Goal: Navigation & Orientation: Find specific page/section

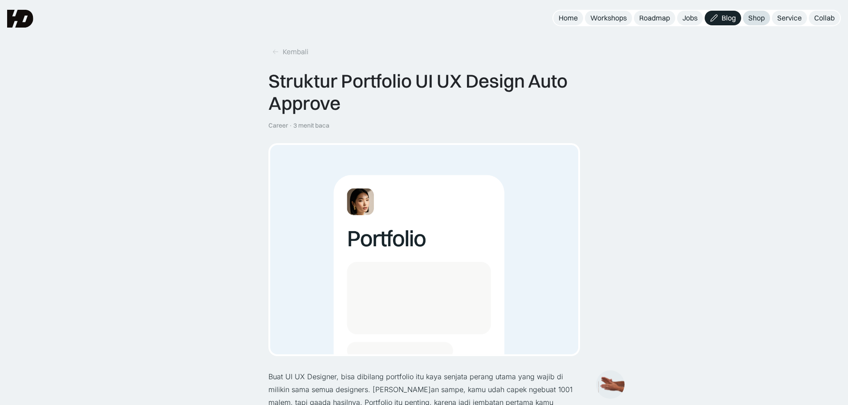
click at [750, 19] on div "Shop" at bounding box center [756, 17] width 16 height 9
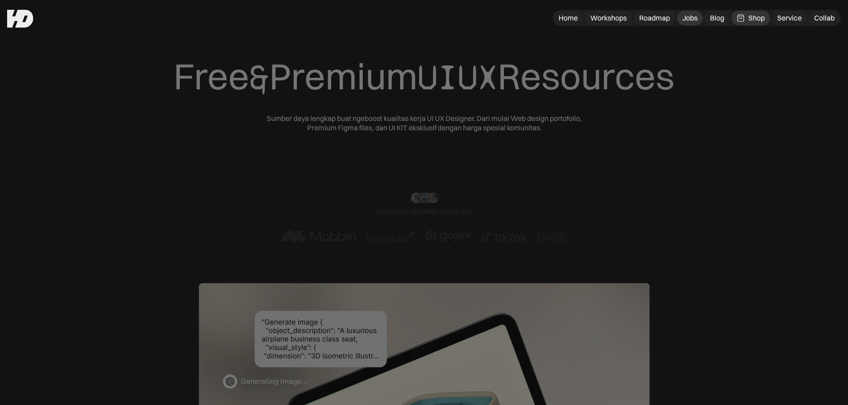
click at [692, 17] on div "Jobs" at bounding box center [689, 17] width 15 height 9
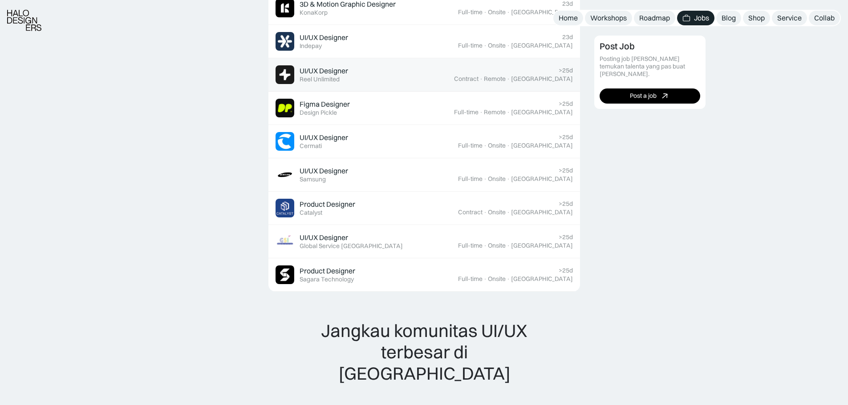
scroll to position [400, 0]
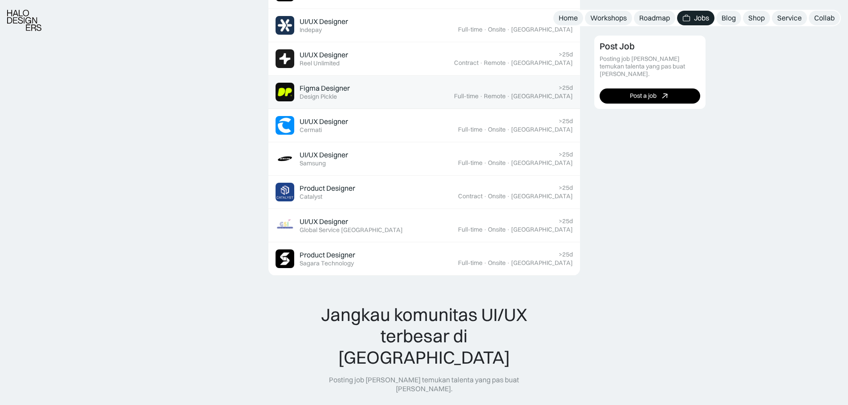
click at [405, 83] on div "Figma Designer Featured Design Pickle" at bounding box center [364, 92] width 178 height 19
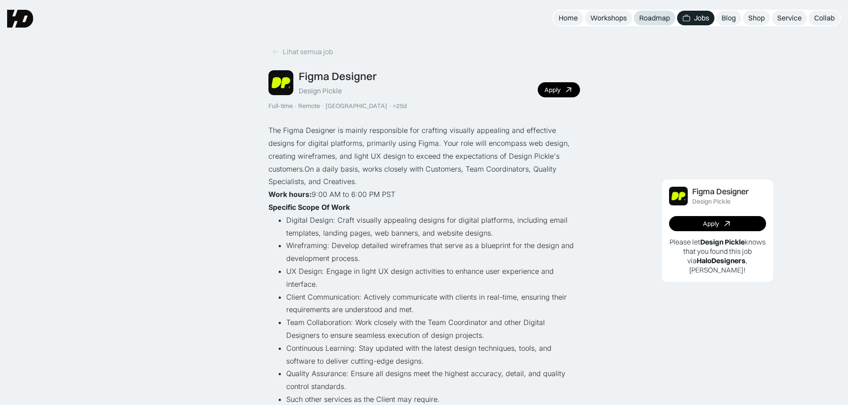
click at [646, 22] on div "Roadmap" at bounding box center [654, 17] width 31 height 9
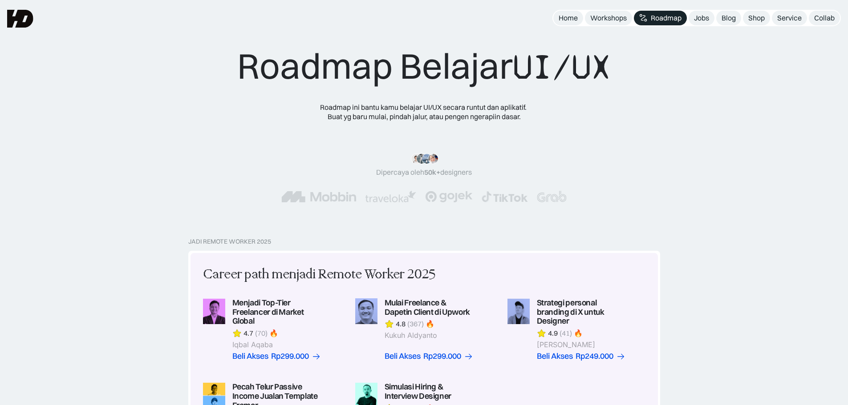
click at [498, 66] on div "Roadmap Belajar UI/UX" at bounding box center [423, 66] width 373 height 44
click at [582, 92] on div "Roadmap Belajar UI/UX Roadmap ini bantu kamu belajar UI/UX secara runtut dan ap…" at bounding box center [423, 132] width 373 height 176
click at [650, 113] on div "Roadmap Belajar UI/UX Roadmap ini bantu kamu belajar UI/UX secara runtut dan ap…" at bounding box center [424, 132] width 776 height 176
click at [761, 18] on div "Shop" at bounding box center [756, 17] width 16 height 9
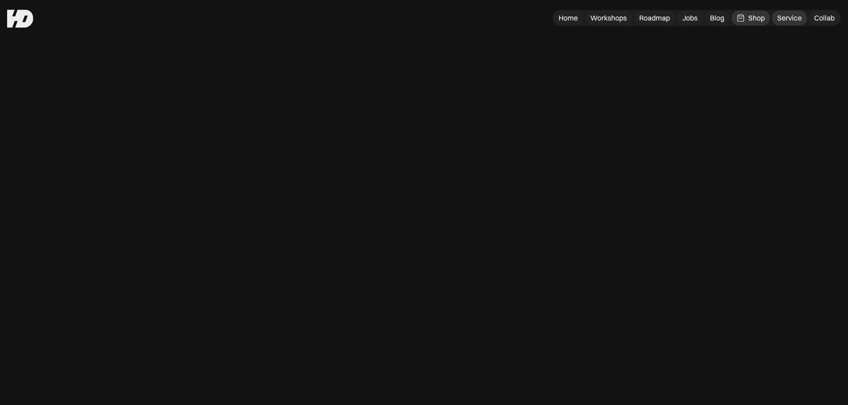
click at [782, 15] on div "Service" at bounding box center [789, 17] width 24 height 9
